Goal: Information Seeking & Learning: Learn about a topic

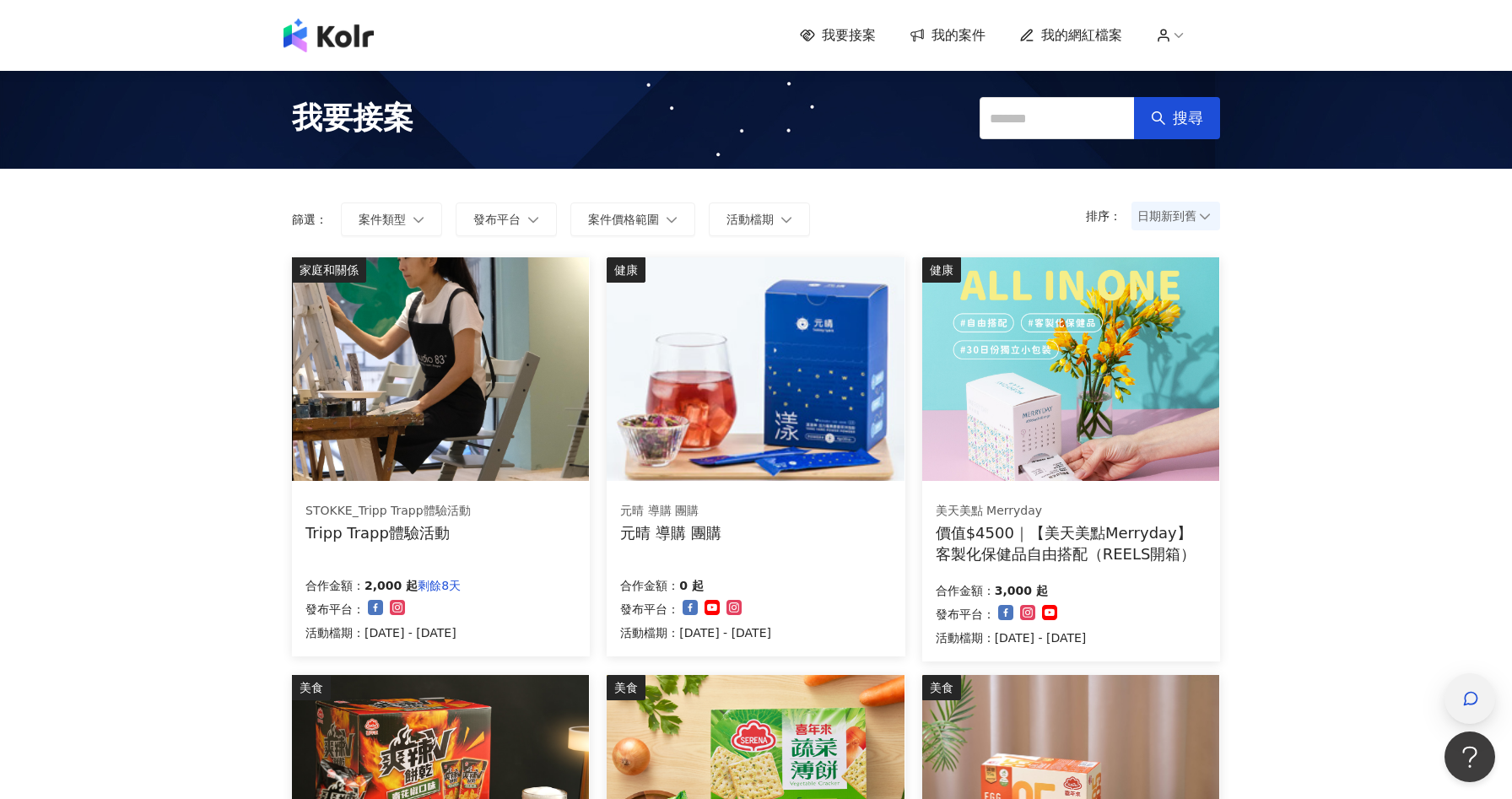
click at [1483, 694] on div "button" at bounding box center [1469, 698] width 50 height 50
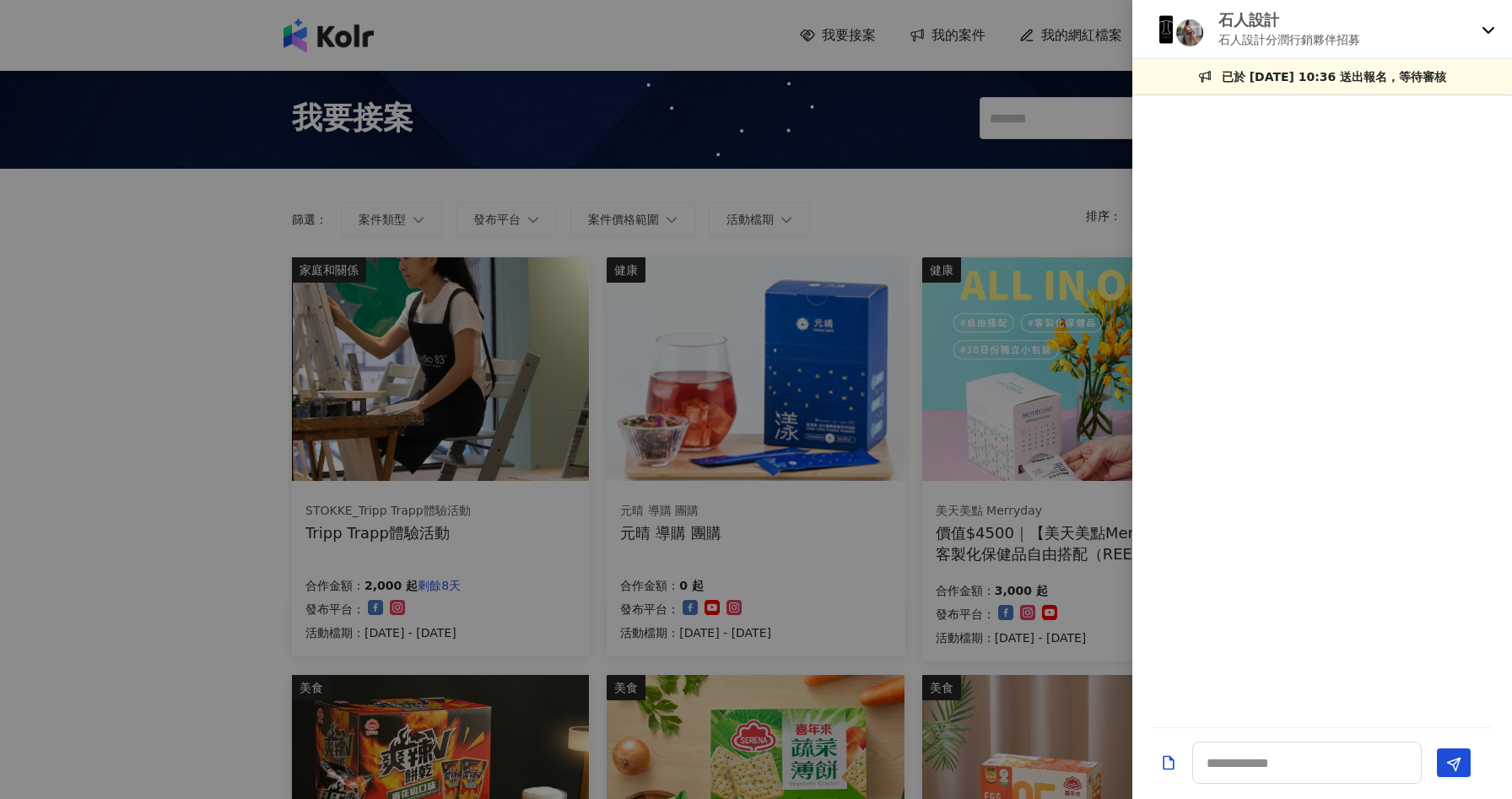
click at [1476, 41] on div "石人設計 石人設計分潤行銷夥伴招募" at bounding box center [1321, 29] width 379 height 59
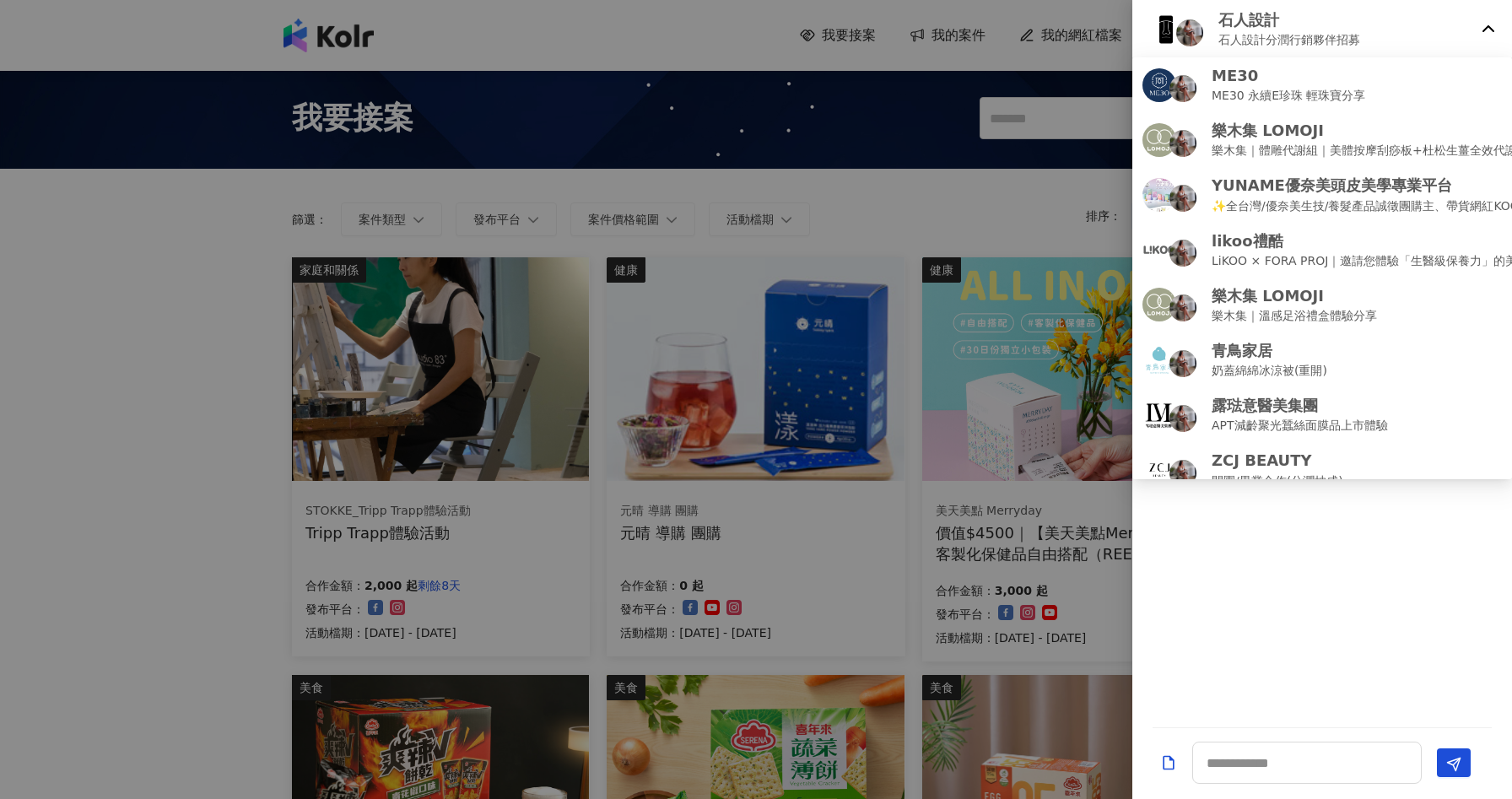
click at [1482, 29] on icon at bounding box center [1487, 29] width 11 height 7
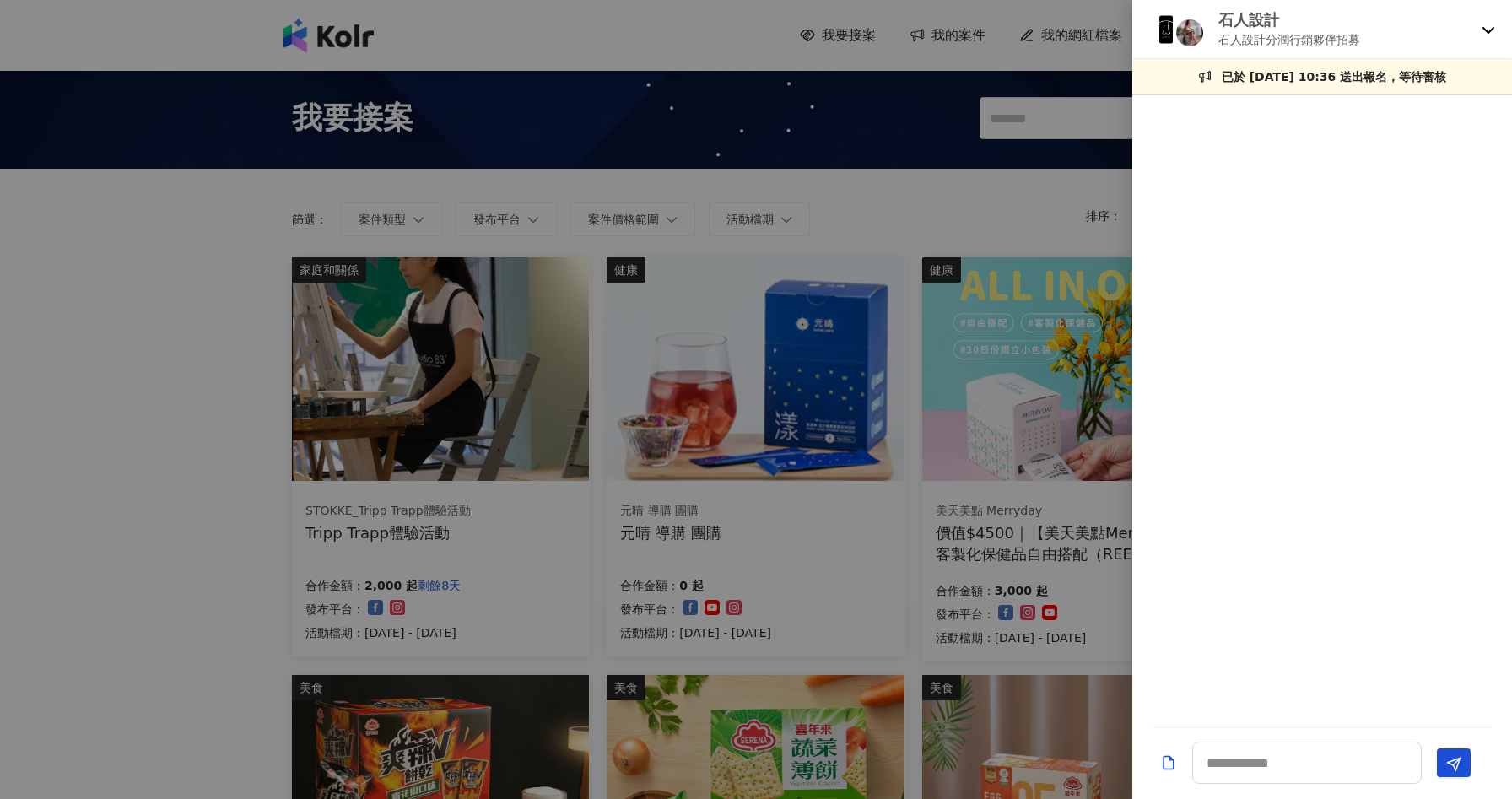
click at [1477, 35] on div "石人設計 石人設計分潤行銷夥伴招募" at bounding box center [1321, 29] width 379 height 59
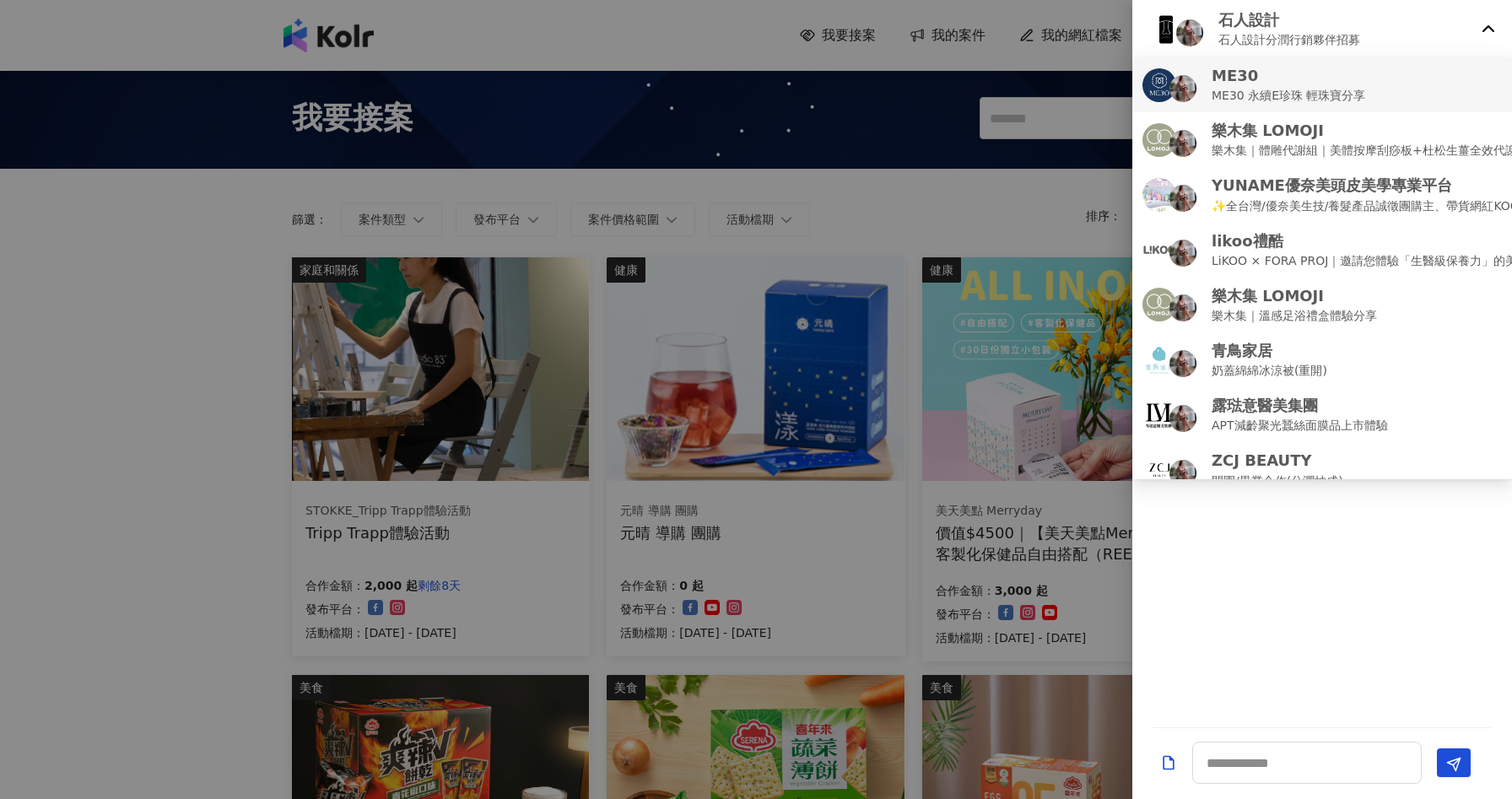
click at [1460, 74] on div "ME30 ME30 永續E珍珠 輕珠寶分享" at bounding box center [1321, 85] width 359 height 40
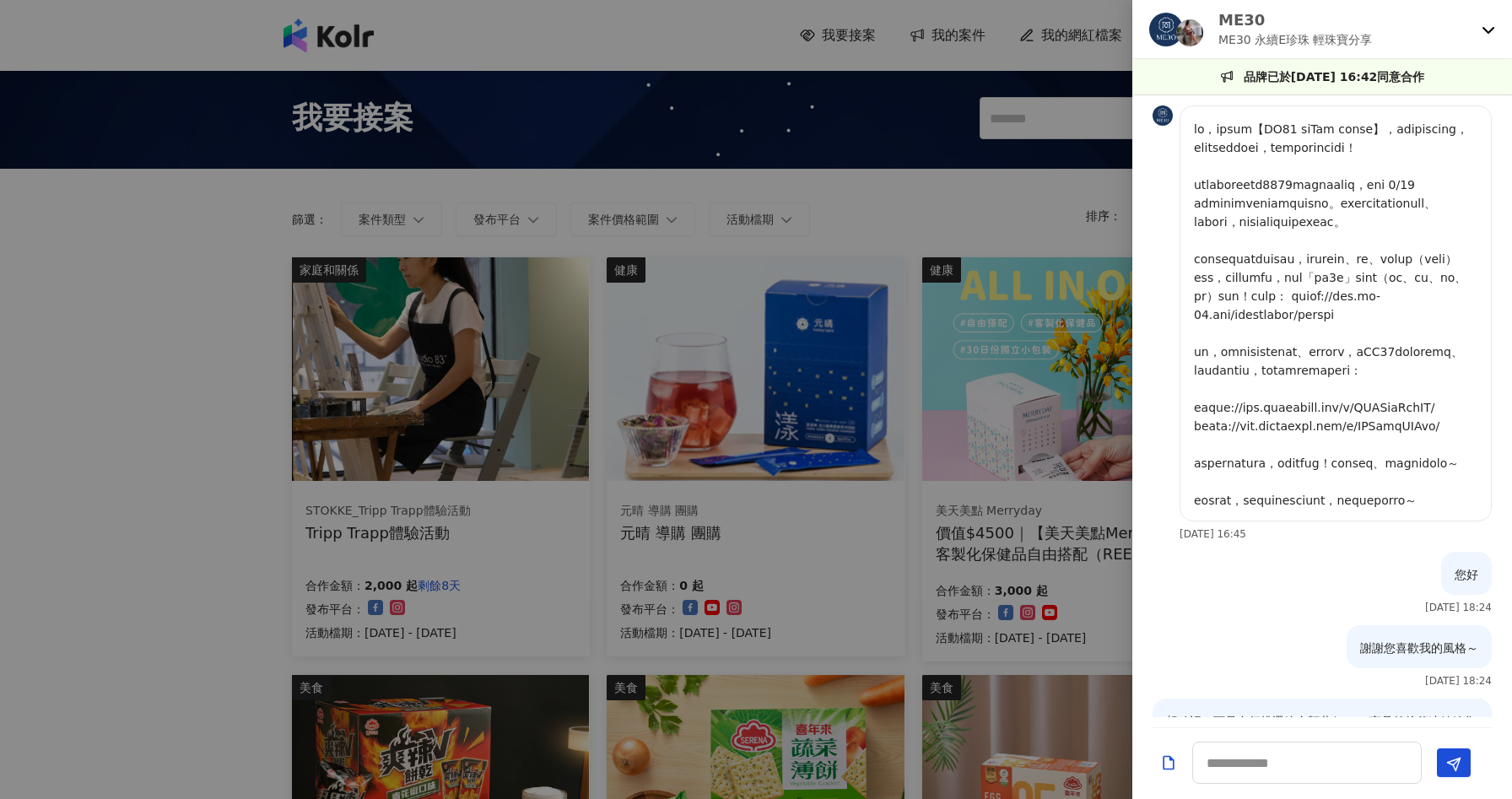
scroll to position [1180, 0]
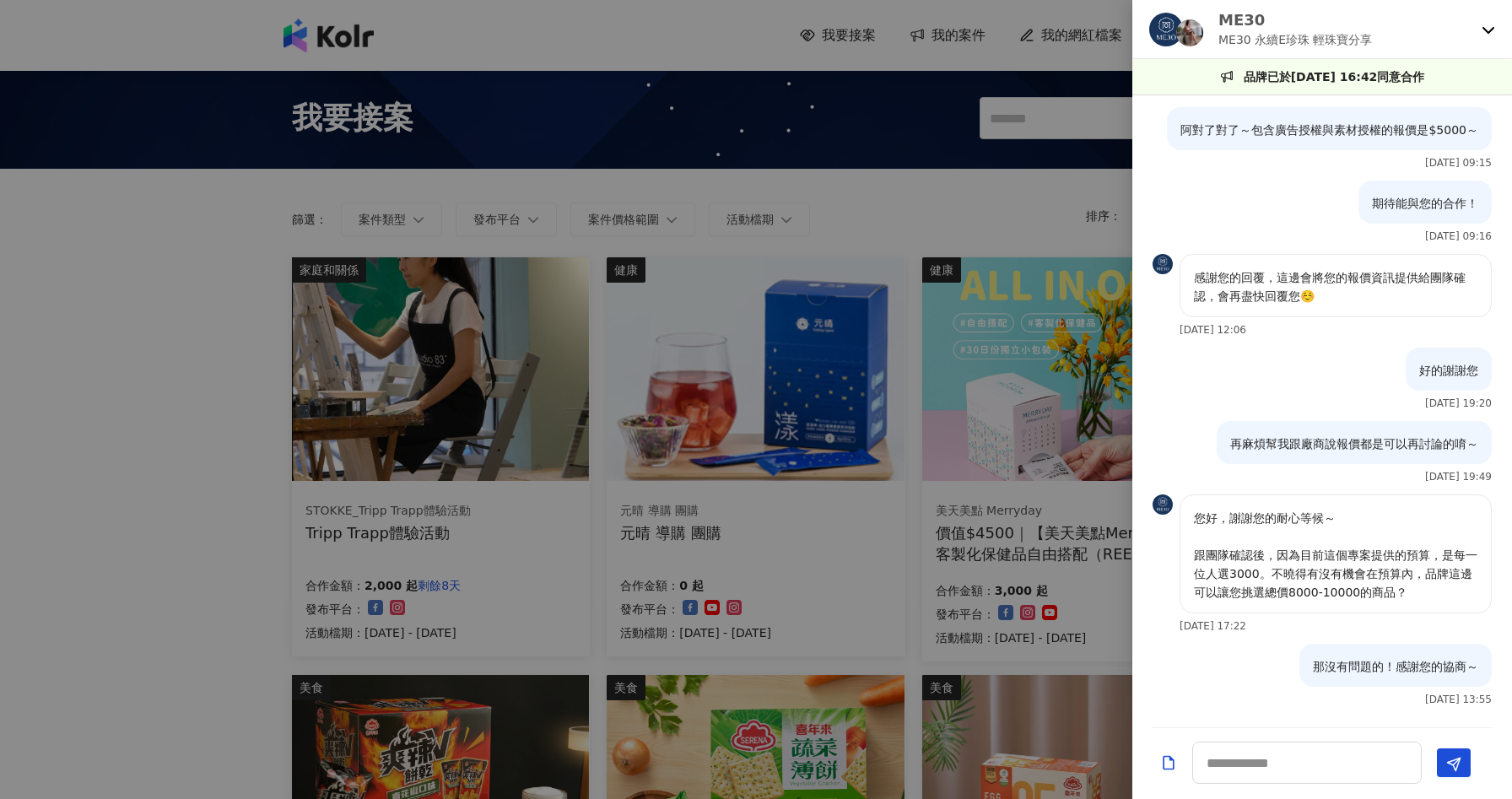
click at [237, 262] on div at bounding box center [756, 400] width 1512 height 799
